Goal: Obtain resource: Download file/media

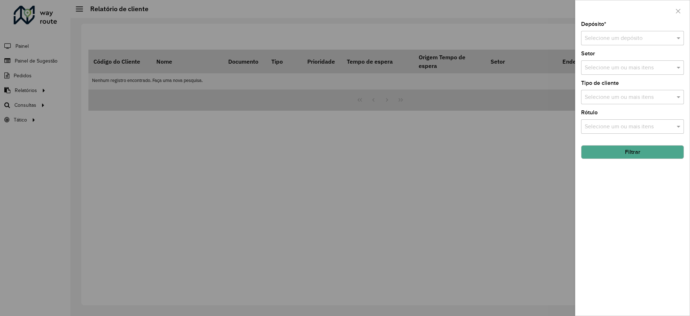
click at [603, 37] on input "text" at bounding box center [624, 38] width 81 height 9
click at [612, 69] on span "CDD Brasilia - XB" at bounding box center [605, 71] width 43 height 6
click at [676, 11] on icon "button" at bounding box center [678, 11] width 6 height 6
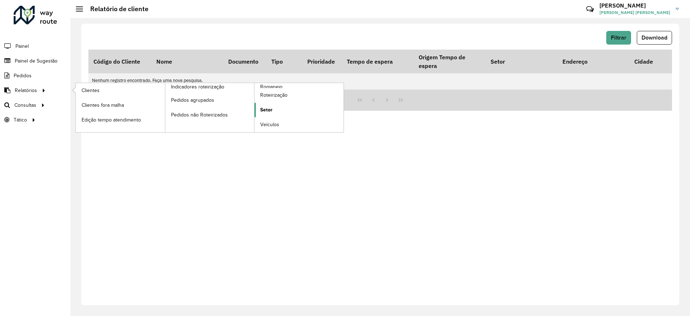
click at [272, 108] on span "Setor" at bounding box center [266, 110] width 12 height 8
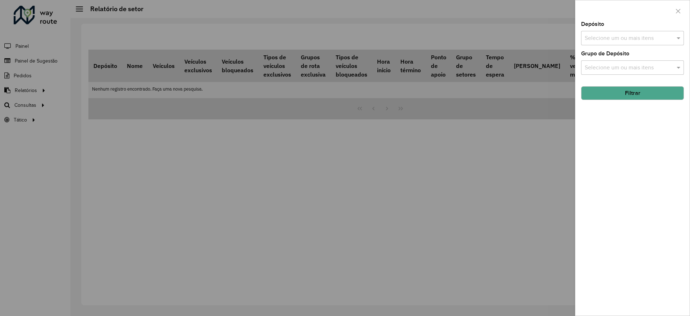
click at [605, 39] on input "text" at bounding box center [629, 38] width 92 height 9
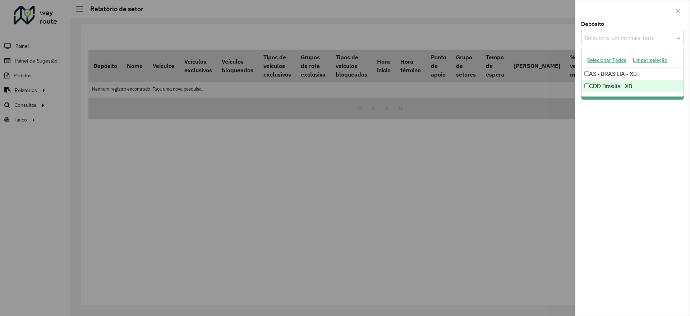
click at [610, 87] on div "CDD Brasilia - XB" at bounding box center [632, 86] width 102 height 12
click at [623, 119] on div "Depósito Selecione um ou mais itens CDD Brasilia - XB × × Grupo de Depósito Sel…" at bounding box center [632, 169] width 114 height 294
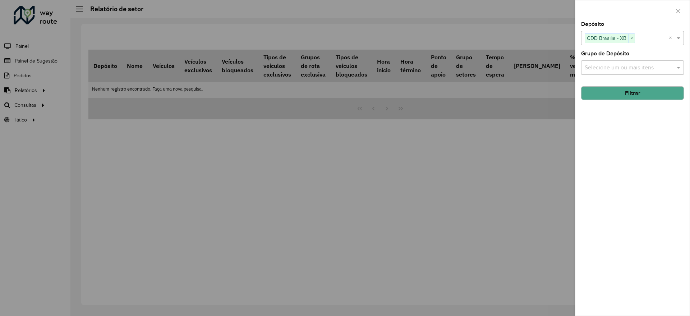
click at [613, 93] on button "Filtrar" at bounding box center [632, 93] width 103 height 14
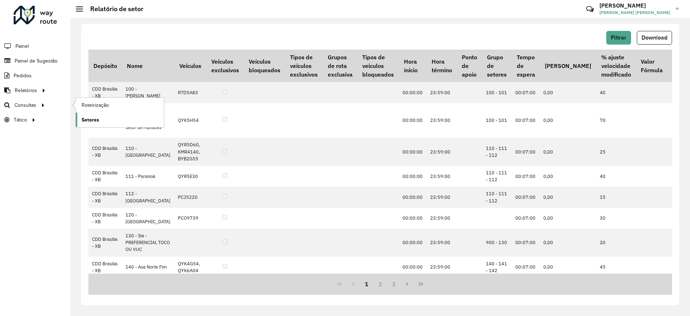
click at [97, 119] on span "Setores" at bounding box center [91, 120] width 18 height 8
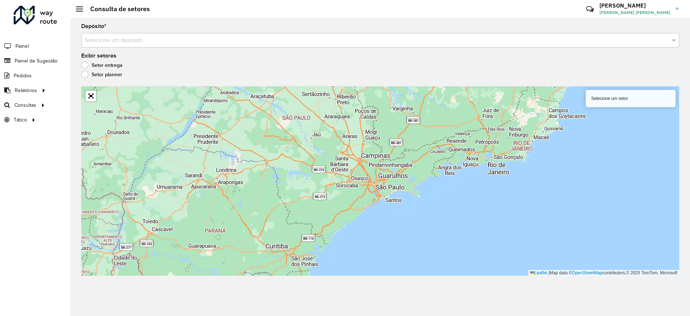
click at [0, 0] on span "Setor" at bounding box center [0, 0] width 0 height 0
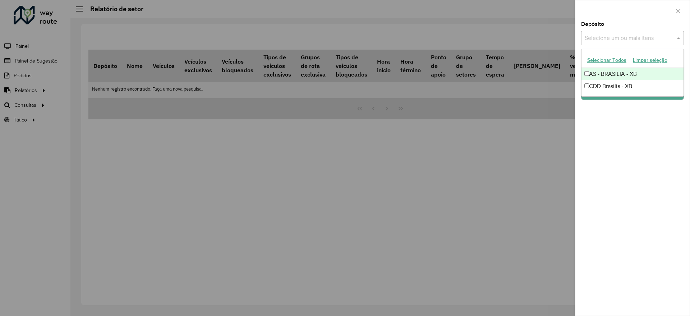
click at [614, 36] on input "text" at bounding box center [629, 38] width 92 height 9
click at [606, 87] on div "CDD Brasilia - XB" at bounding box center [632, 86] width 102 height 12
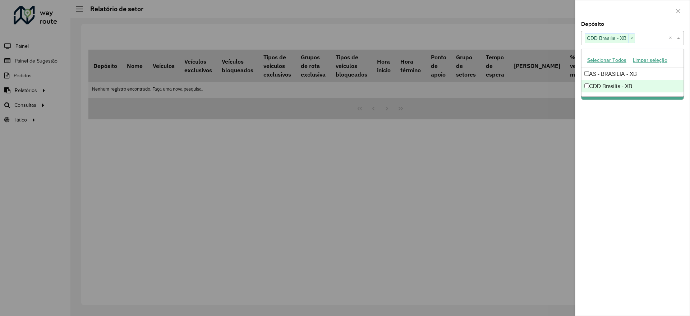
click at [620, 124] on div "Depósito Selecione um ou mais itens CDD Brasilia - XB × × Grupo de Depósito Sel…" at bounding box center [632, 169] width 114 height 294
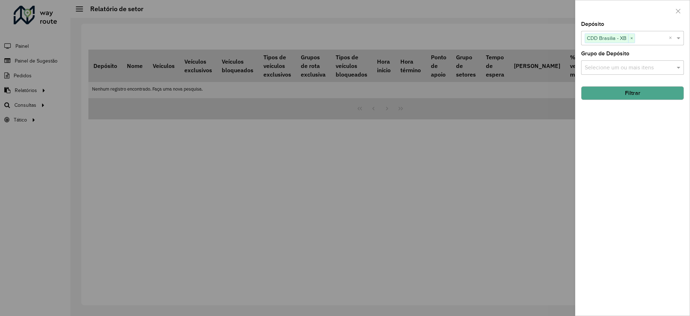
click at [625, 92] on button "Filtrar" at bounding box center [632, 93] width 103 height 14
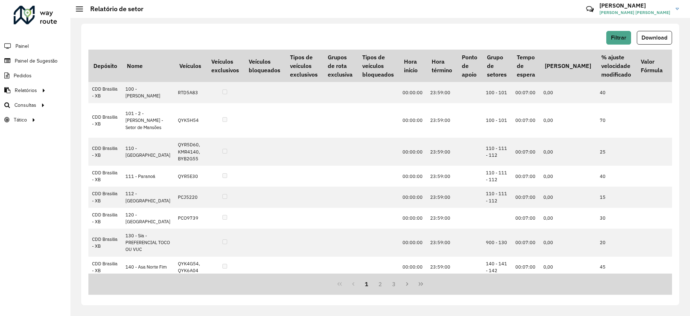
click at [656, 40] on span "Download" at bounding box center [654, 37] width 26 height 6
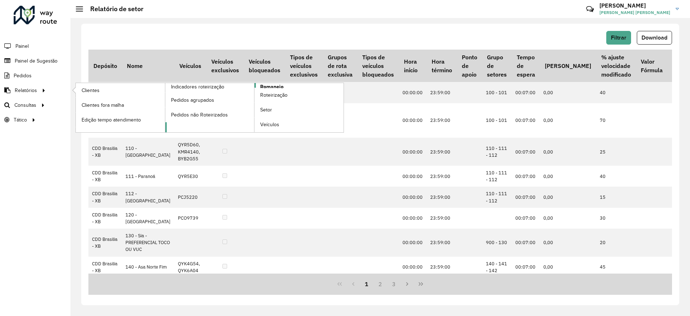
click at [267, 86] on span "Romaneio" at bounding box center [271, 87] width 23 height 8
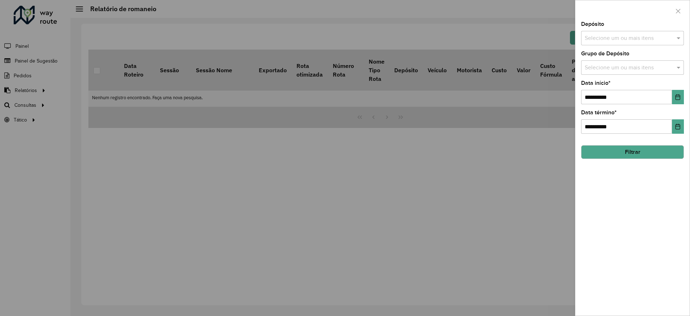
click at [644, 40] on input "text" at bounding box center [629, 38] width 92 height 9
click at [610, 86] on div "CDD Brasilia - XB" at bounding box center [632, 86] width 102 height 12
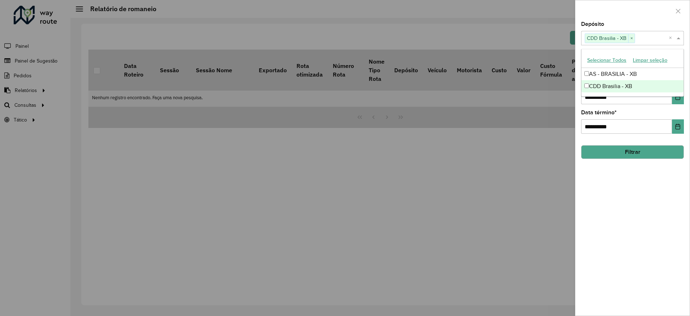
click at [638, 207] on div "**********" at bounding box center [632, 169] width 114 height 294
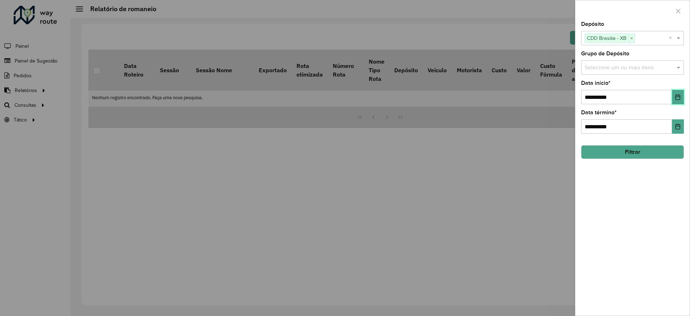
click at [677, 98] on icon "Choose Date" at bounding box center [678, 97] width 6 height 6
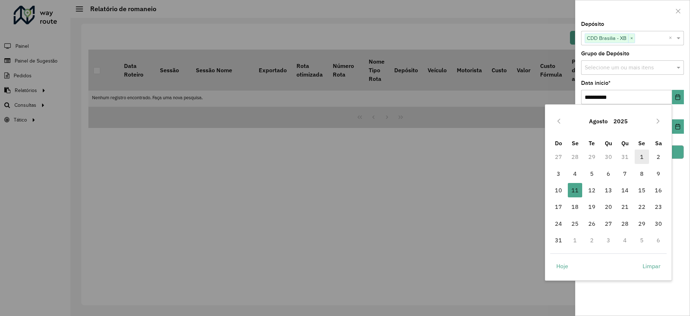
click at [639, 156] on span "1" at bounding box center [641, 156] width 14 height 14
type input "**********"
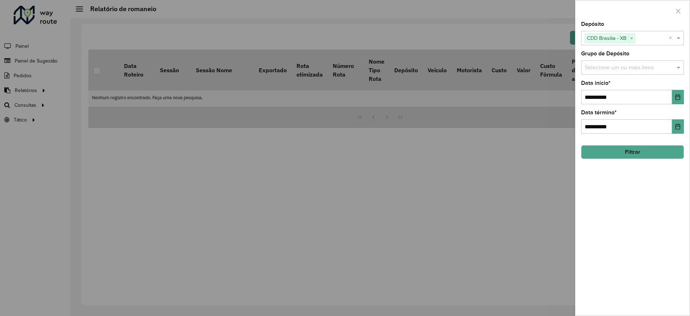
click at [640, 243] on div "**********" at bounding box center [632, 169] width 114 height 294
click at [634, 150] on button "Filtrar" at bounding box center [632, 152] width 103 height 14
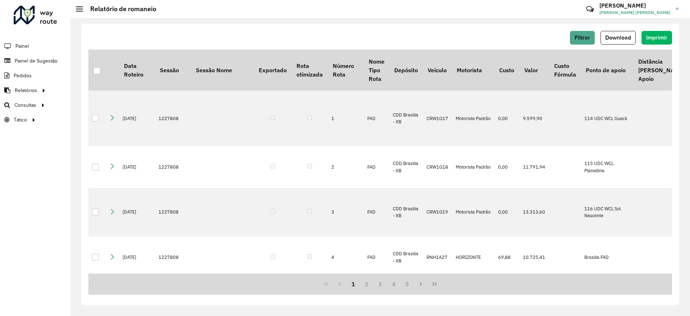
click at [622, 37] on span "Download" at bounding box center [618, 37] width 26 height 6
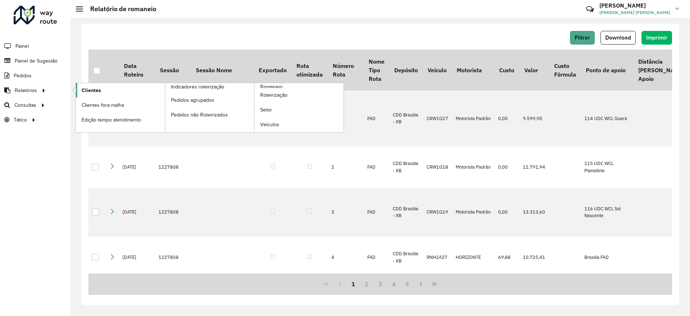
click at [88, 88] on span "Clientes" at bounding box center [91, 91] width 19 height 8
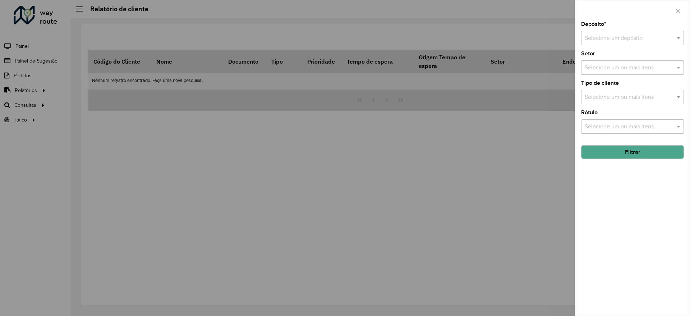
click at [606, 36] on input "text" at bounding box center [624, 38] width 81 height 9
drag, startPoint x: 608, startPoint y: 69, endPoint x: 631, endPoint y: 111, distance: 48.2
click at [607, 69] on span "CDD Brasilia - XB" at bounding box center [605, 71] width 43 height 6
click at [643, 155] on button "Filtrar" at bounding box center [632, 152] width 103 height 14
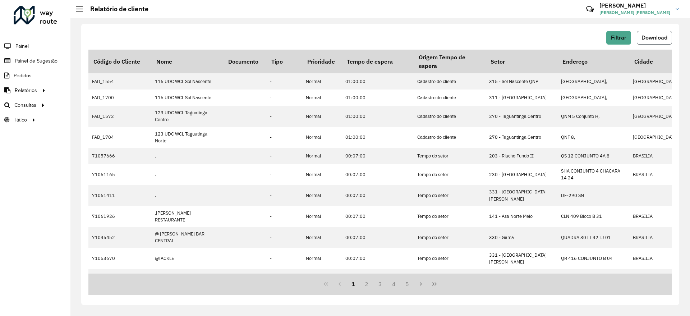
drag, startPoint x: 659, startPoint y: 37, endPoint x: 659, endPoint y: 59, distance: 21.9
click at [658, 37] on span "Download" at bounding box center [654, 37] width 26 height 6
